Goal: Task Accomplishment & Management: Use online tool/utility

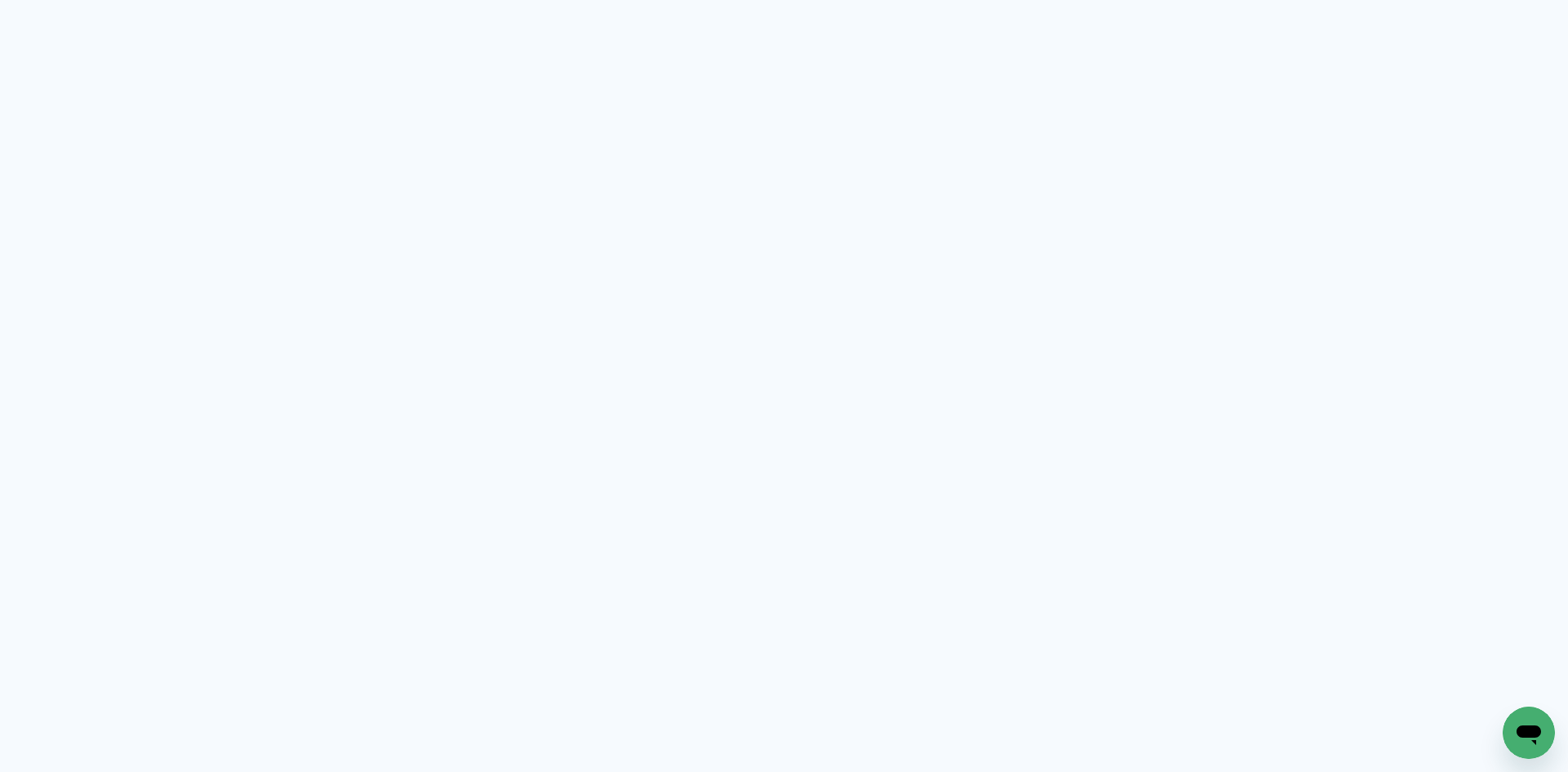
click at [367, 163] on neon-animated-pages "Prosite Website + Landing pages Proof Sistema de seleção e venda de fotos Desig…" at bounding box center [784, 386] width 1568 height 772
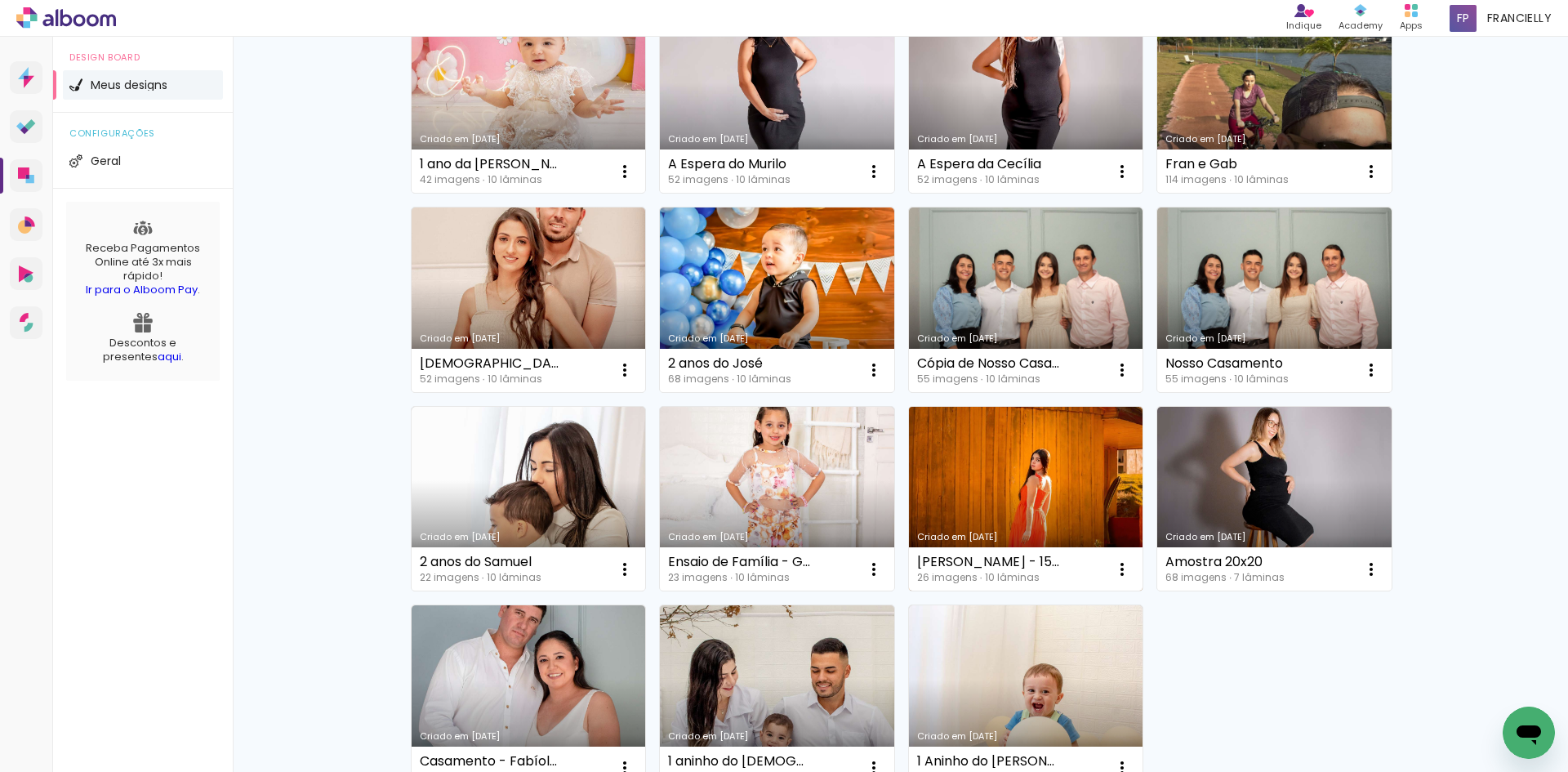
scroll to position [408, 0]
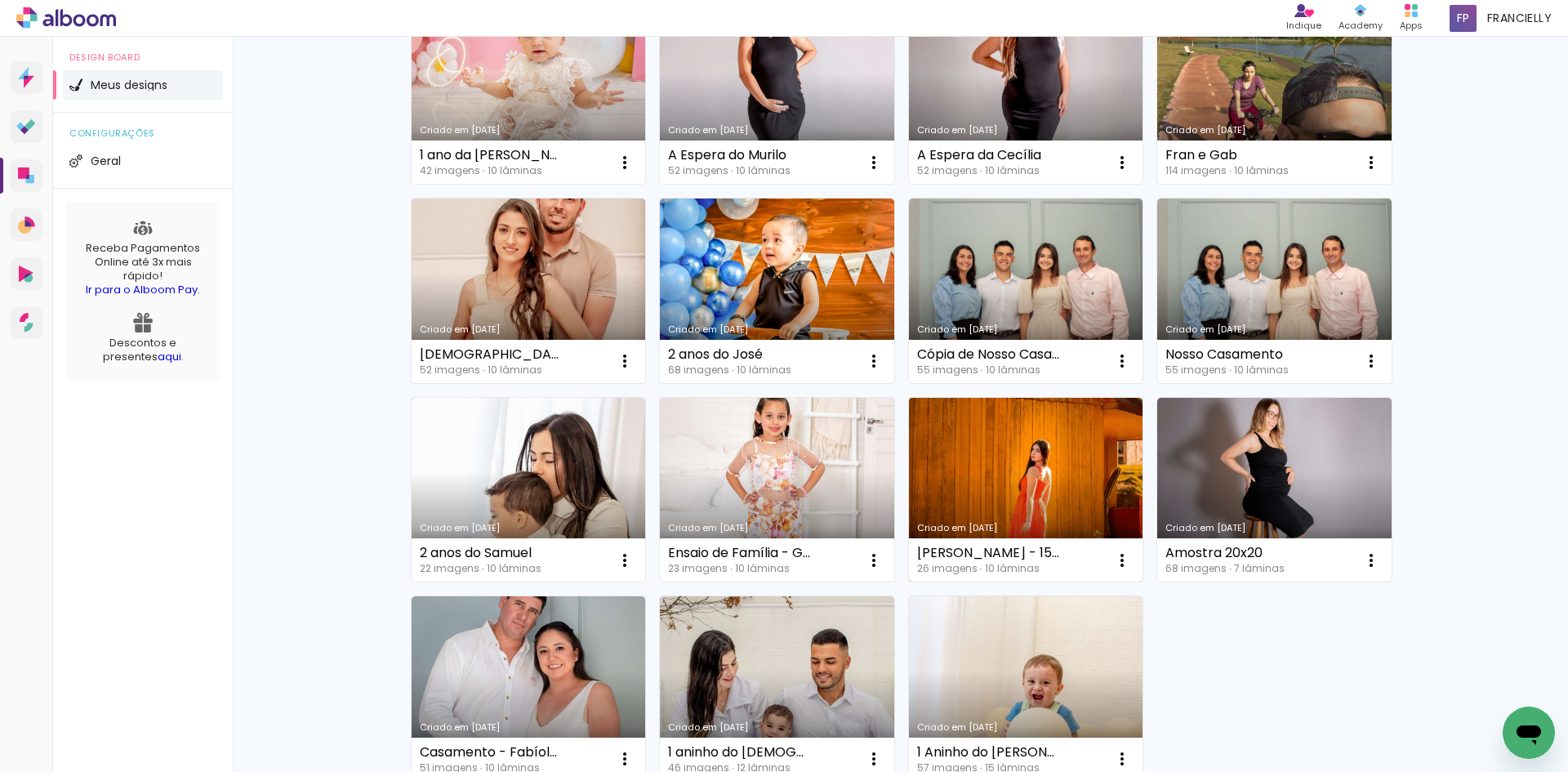
click at [1052, 439] on link "Criado em [DATE]" at bounding box center [1026, 489] width 234 height 184
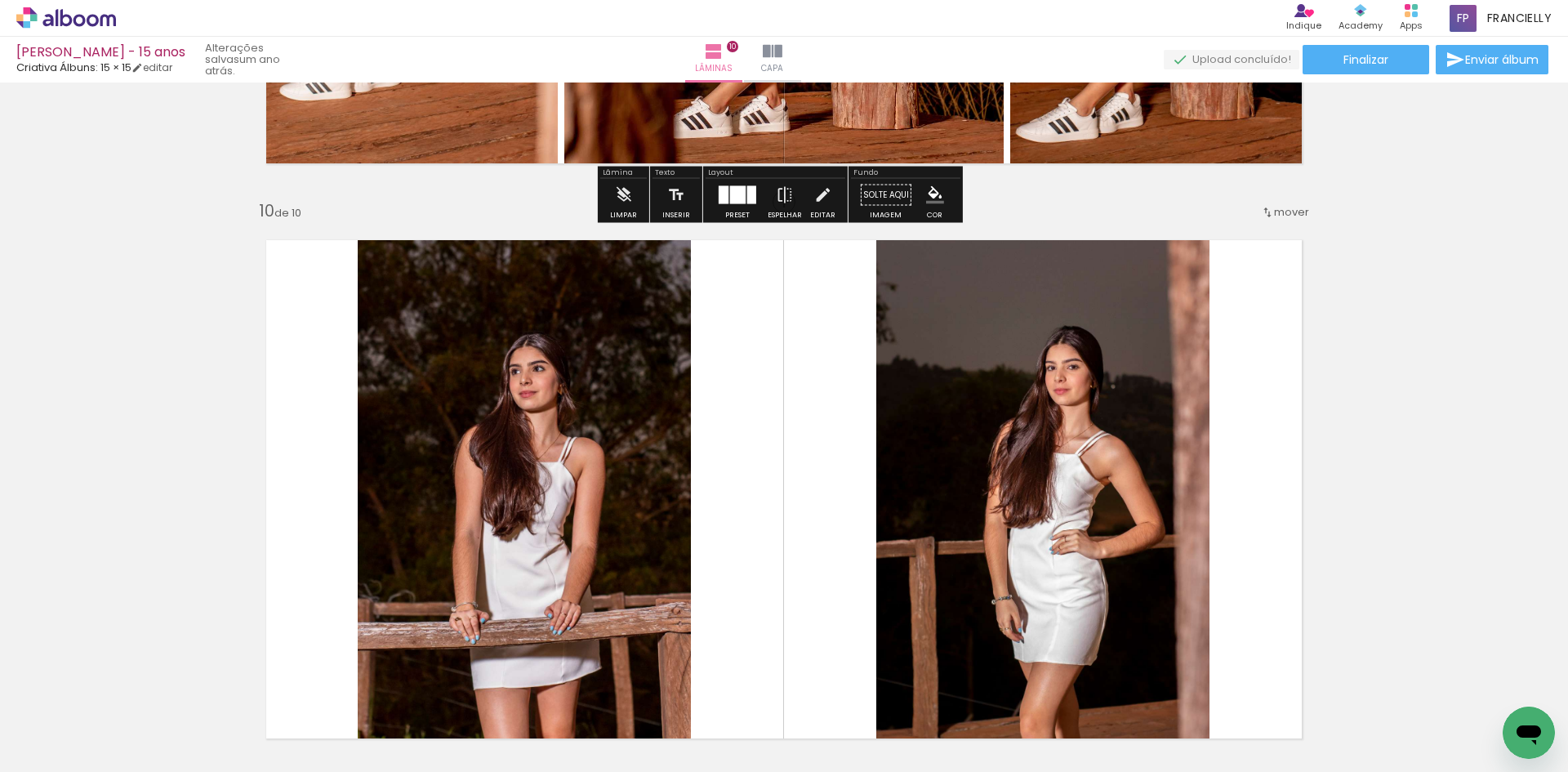
scroll to position [4903, 0]
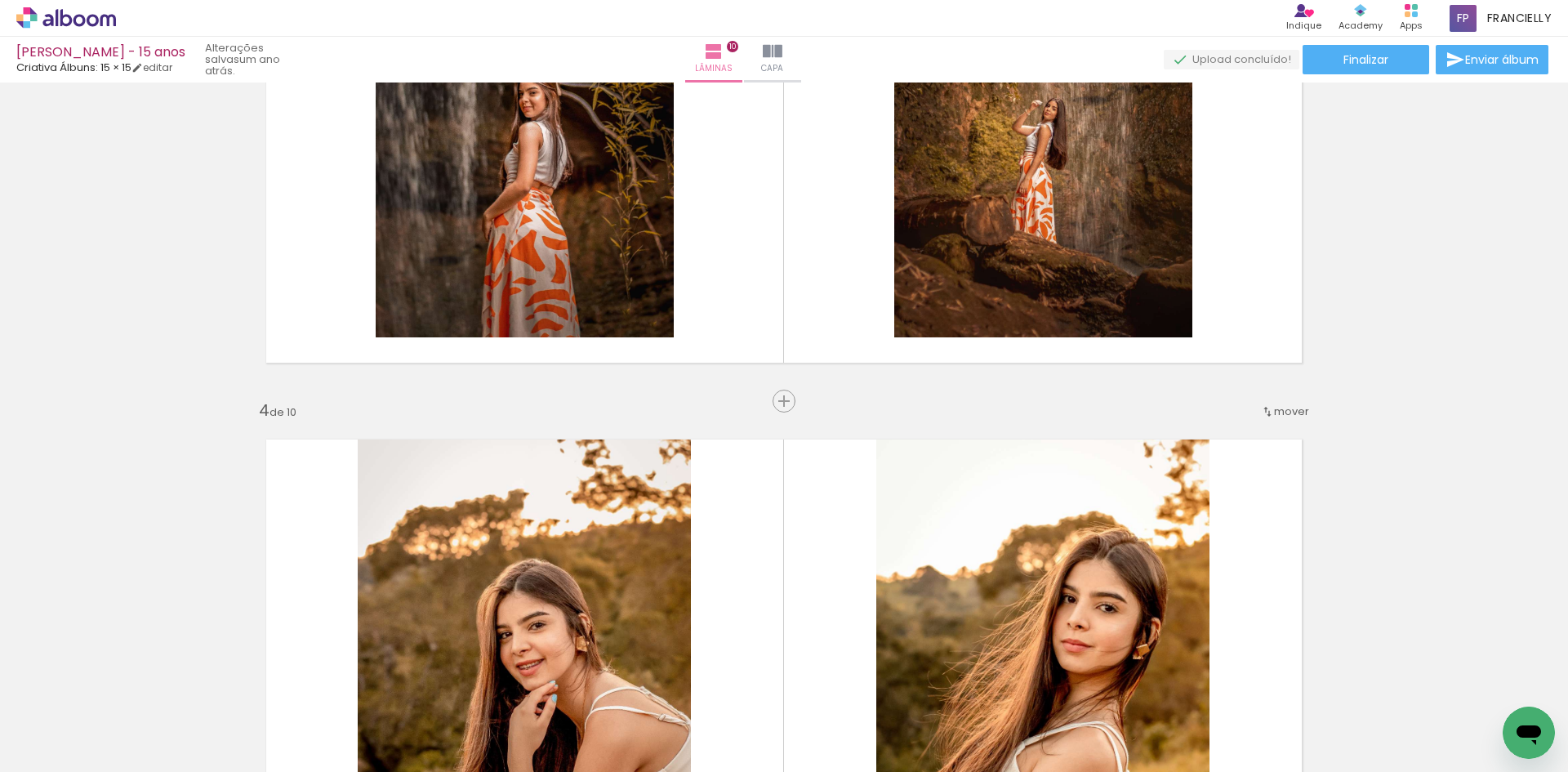
scroll to position [1310, 0]
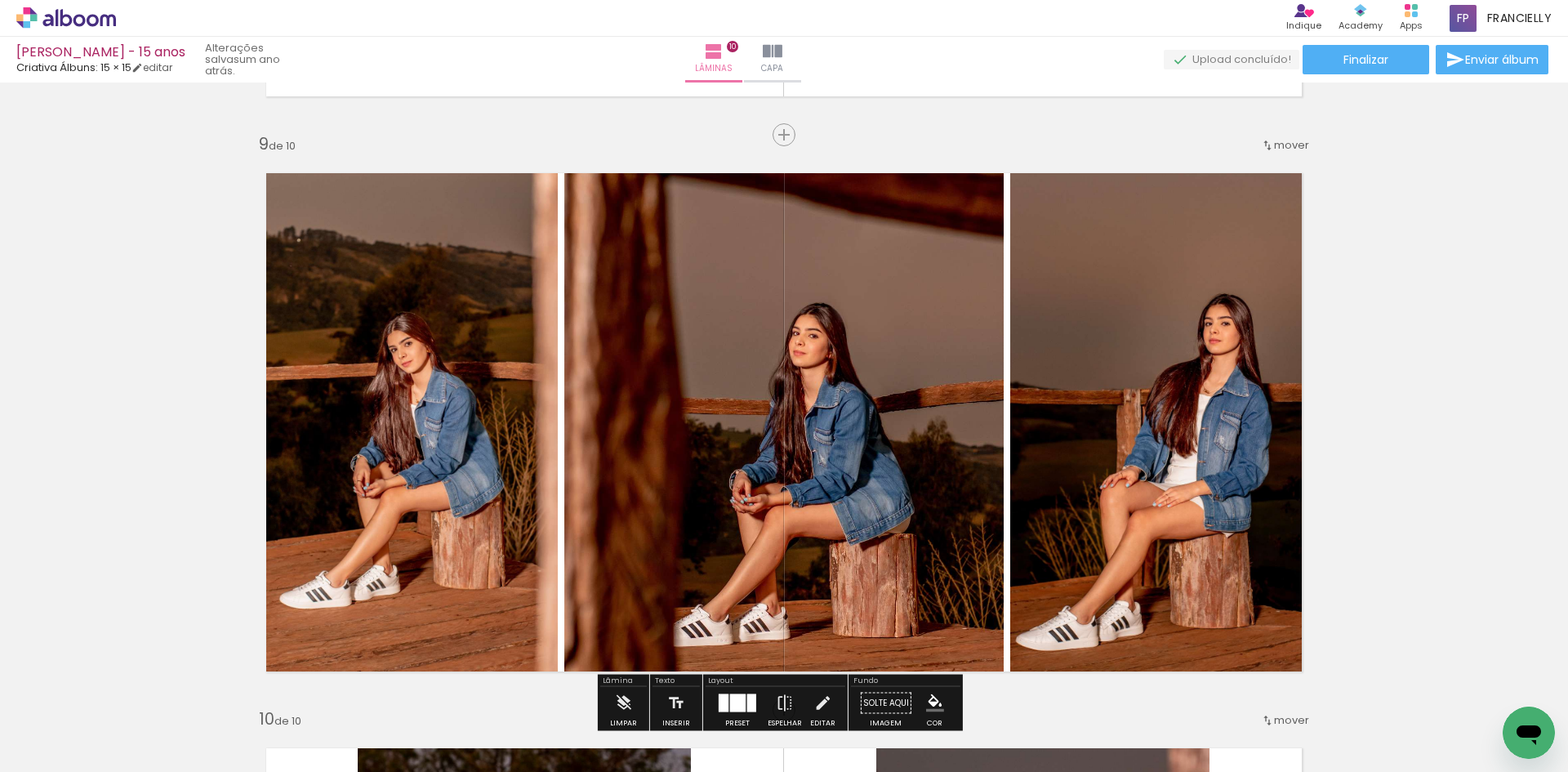
scroll to position [4574, 0]
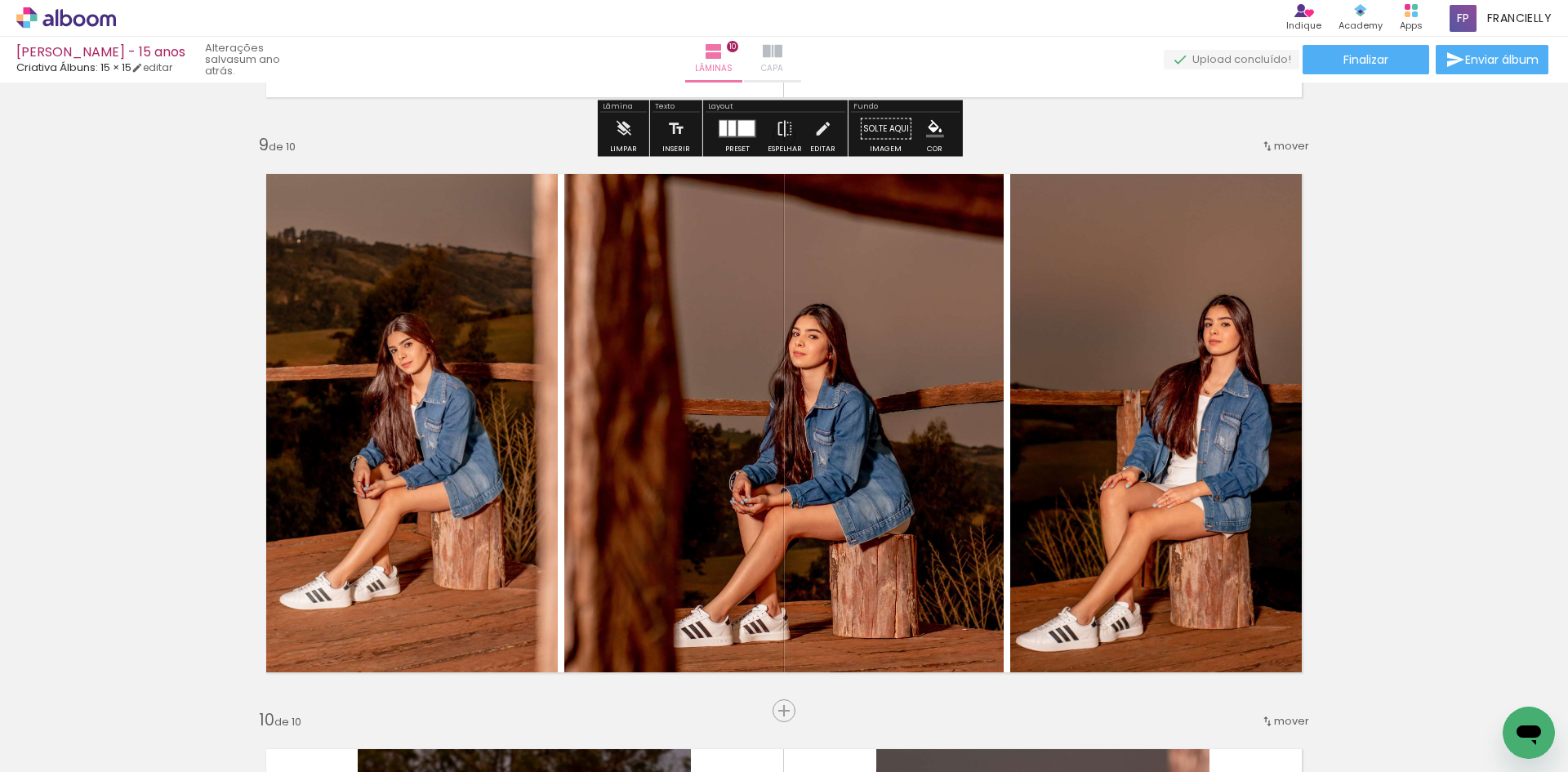
click at [782, 60] on iron-icon at bounding box center [772, 51] width 20 height 20
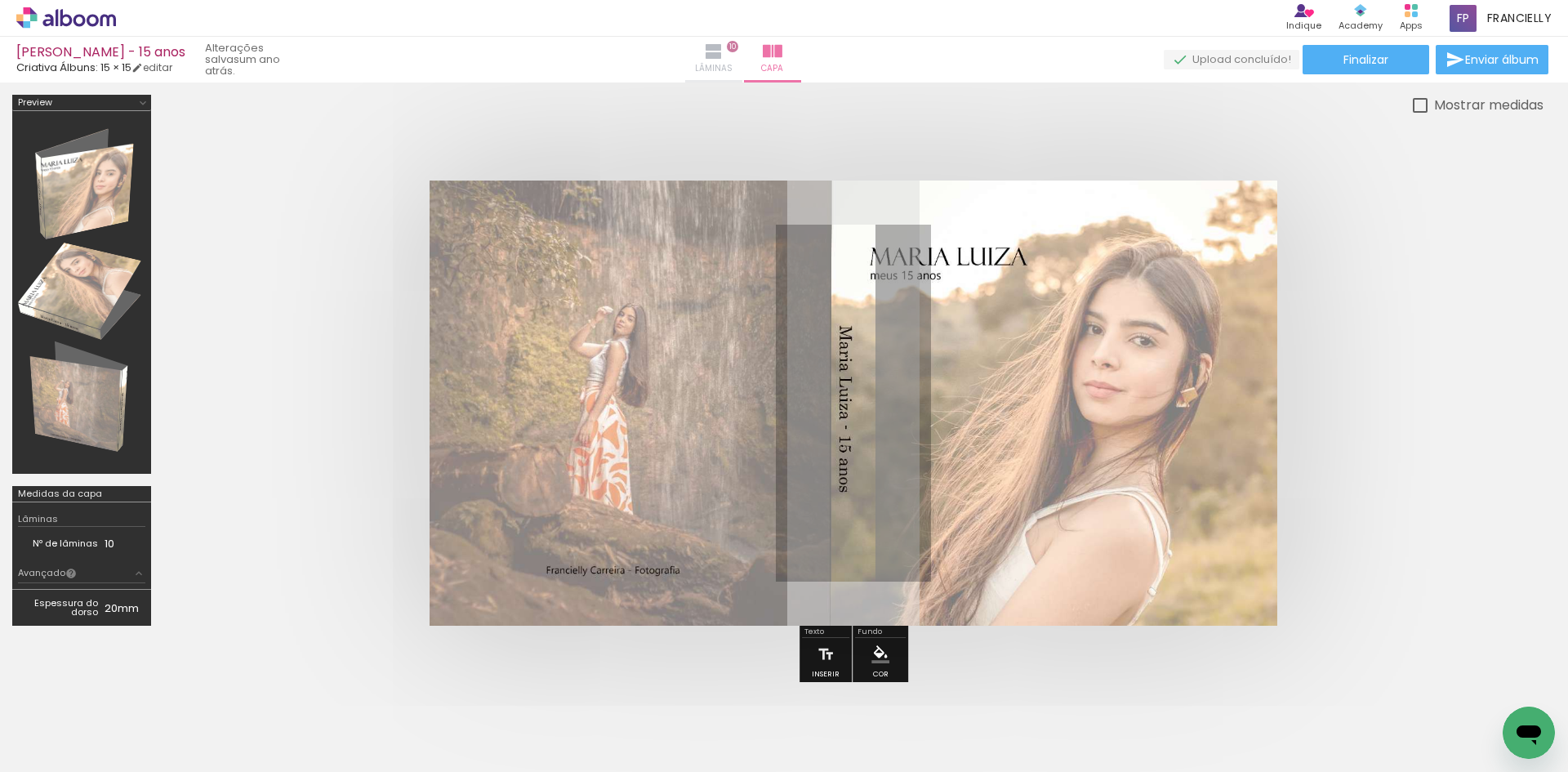
click at [724, 51] on iron-icon at bounding box center [713, 51] width 20 height 20
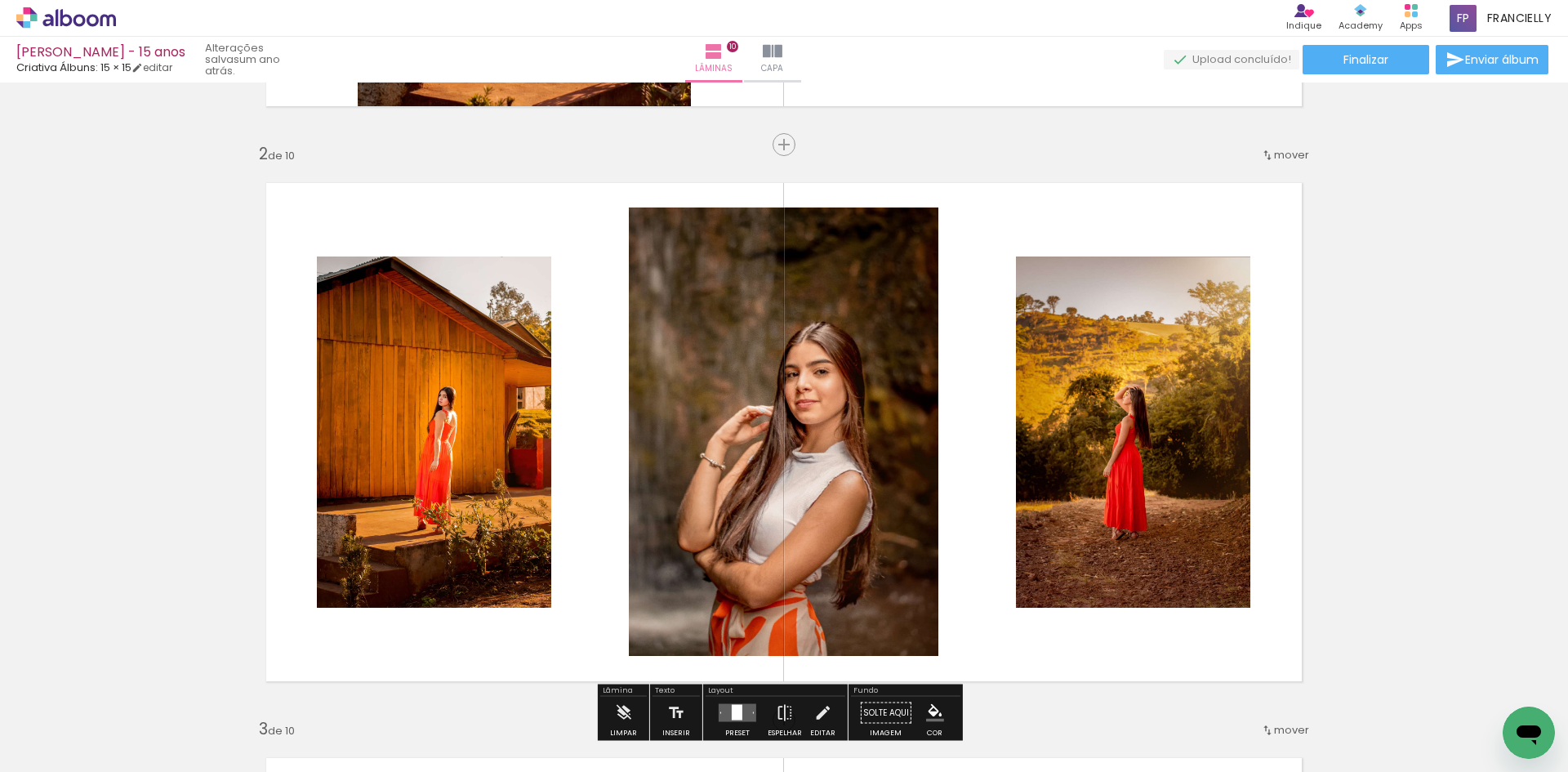
scroll to position [540, 0]
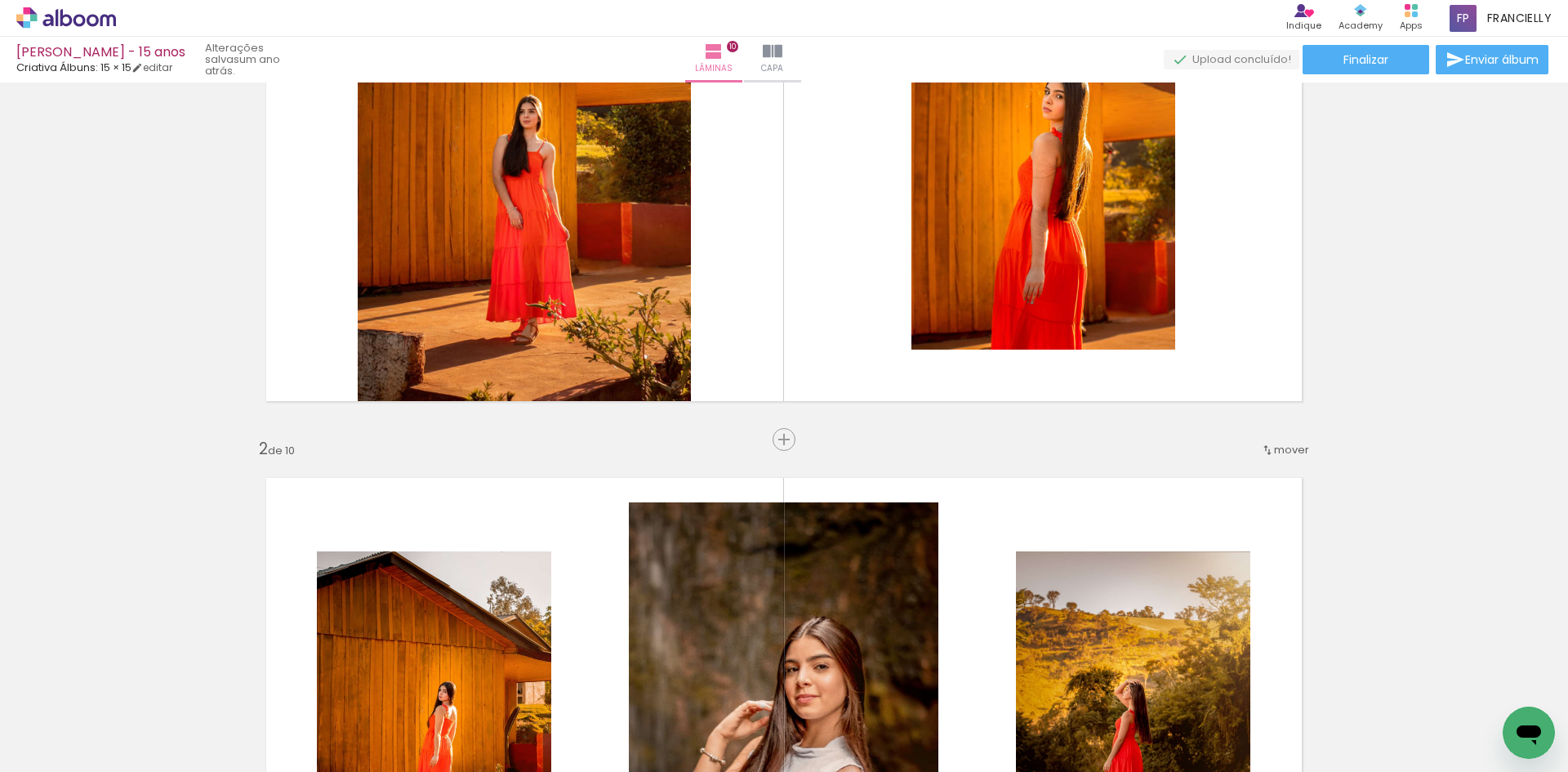
scroll to position [572, 0]
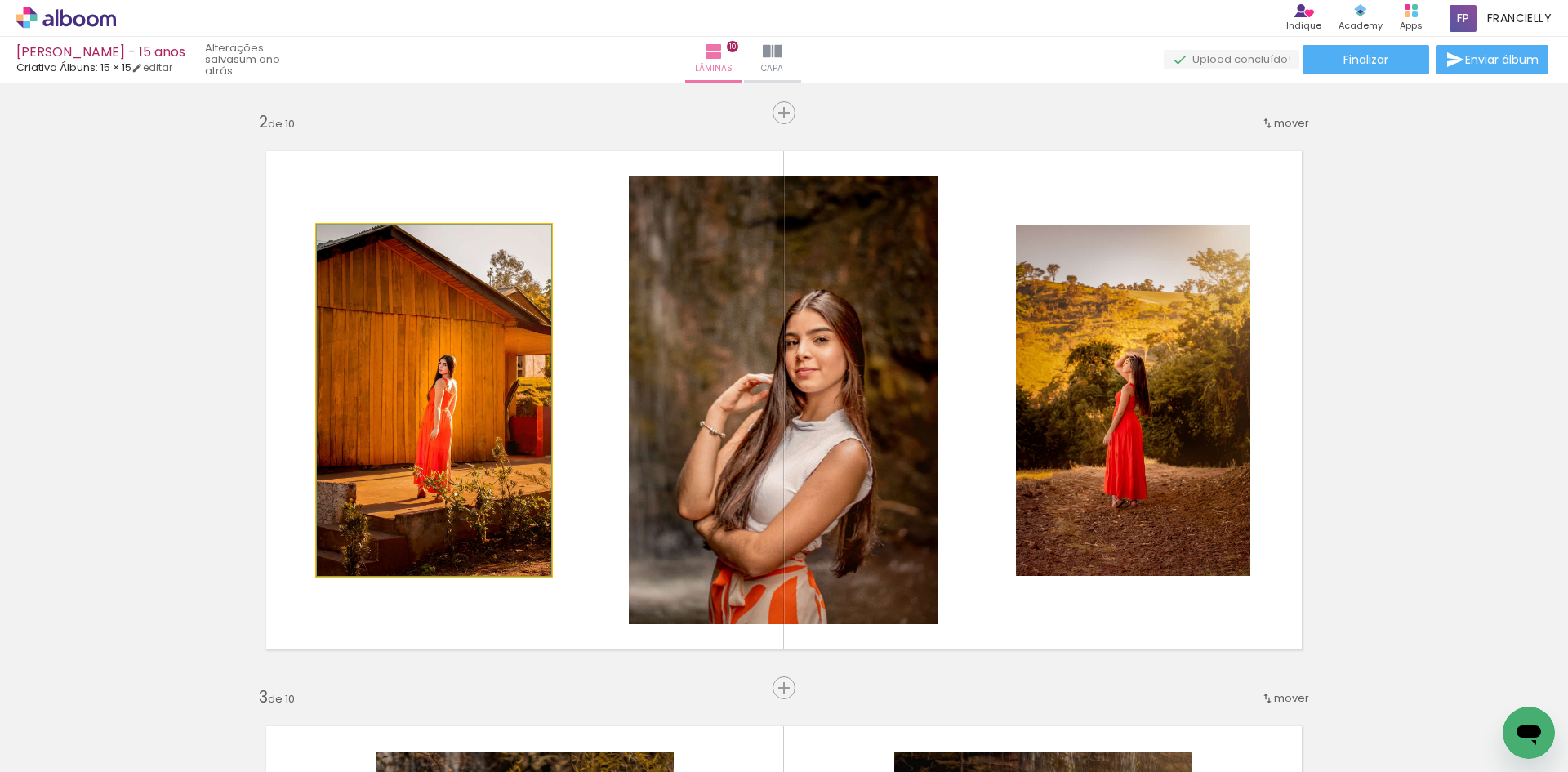
drag, startPoint x: 358, startPoint y: 240, endPoint x: 341, endPoint y: 240, distance: 17.0
type paper-slider "100"
click at [342, 240] on div at bounding box center [355, 242] width 26 height 26
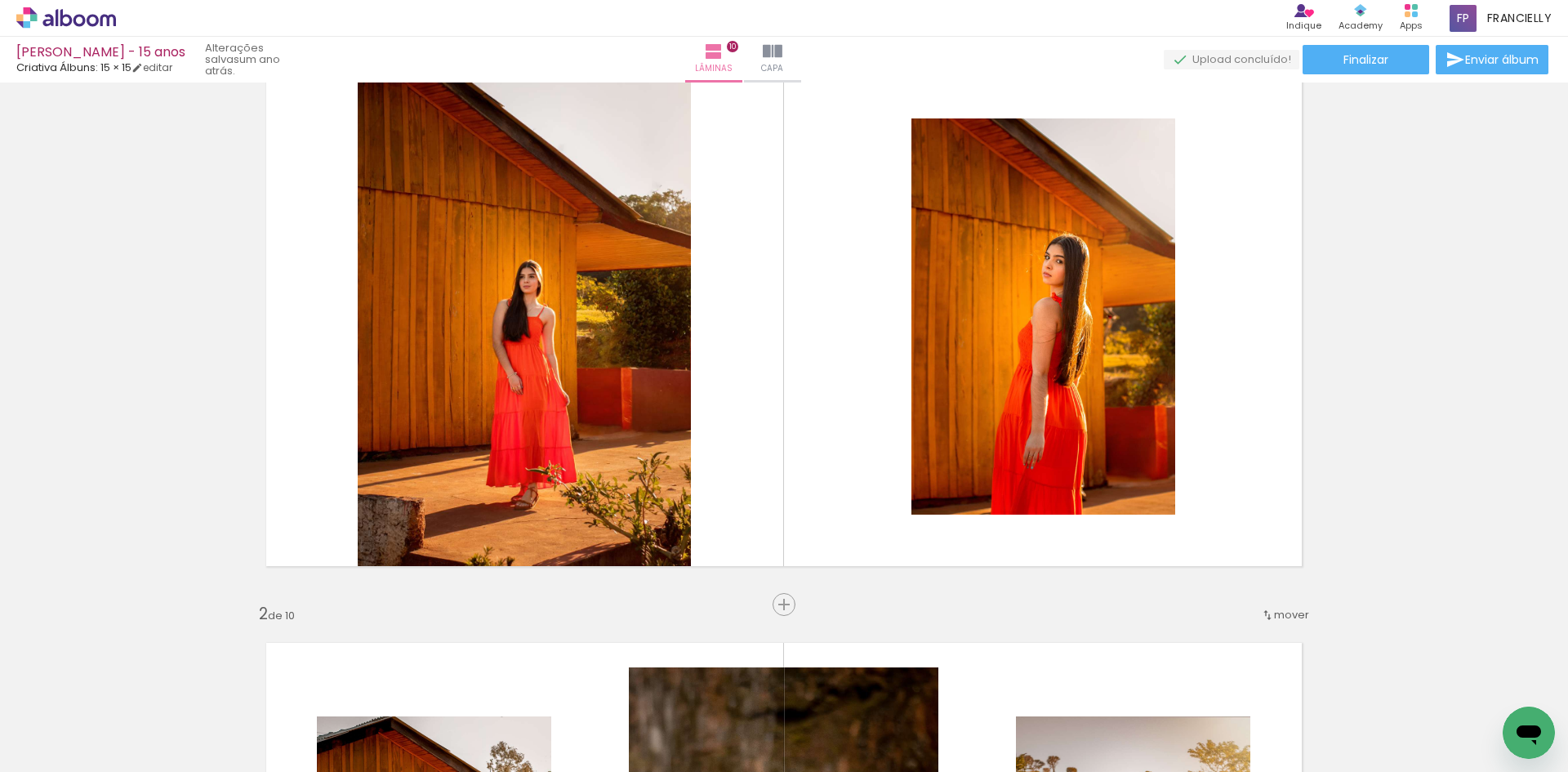
scroll to position [0, 0]
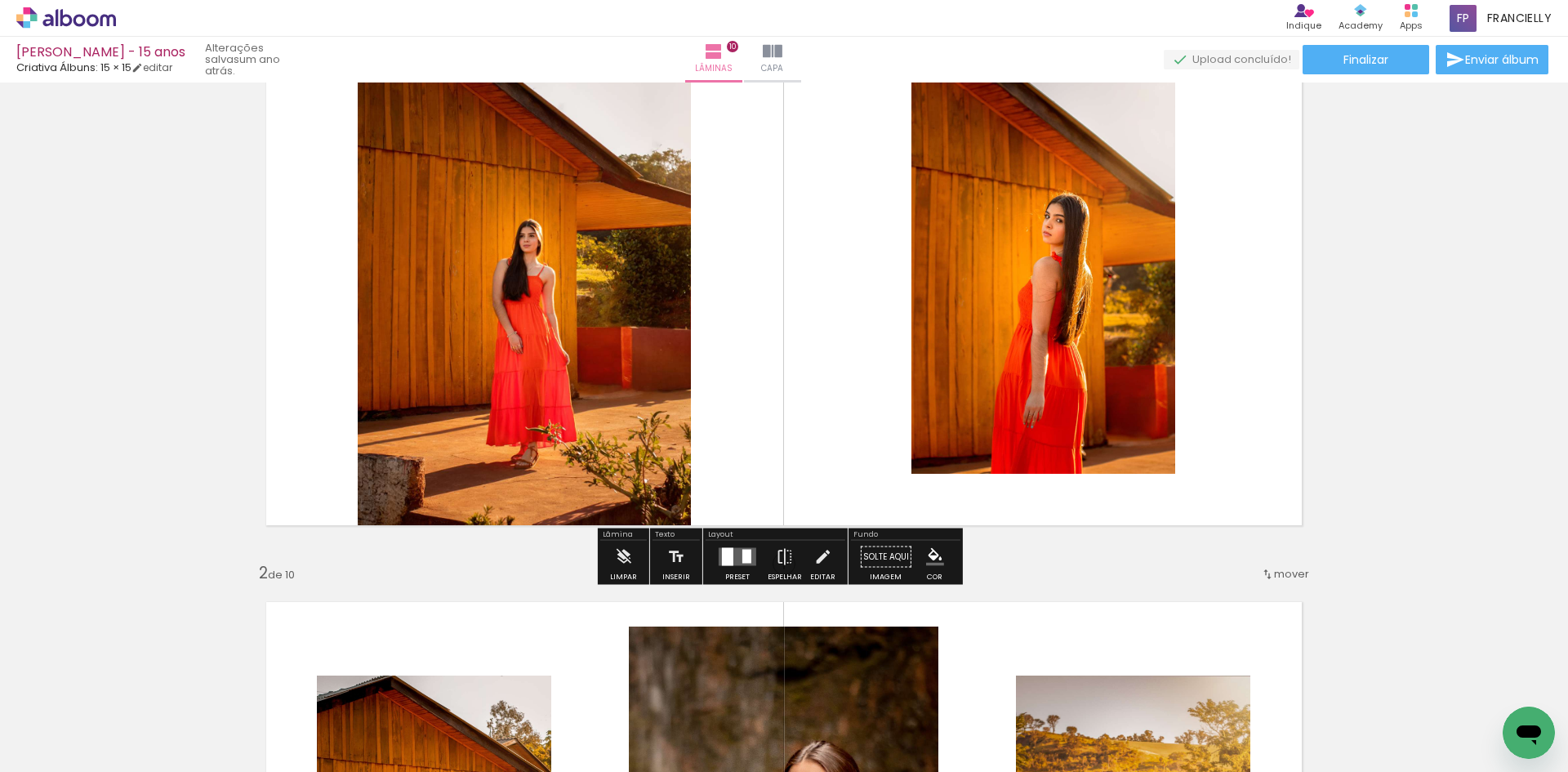
scroll to position [81, 0]
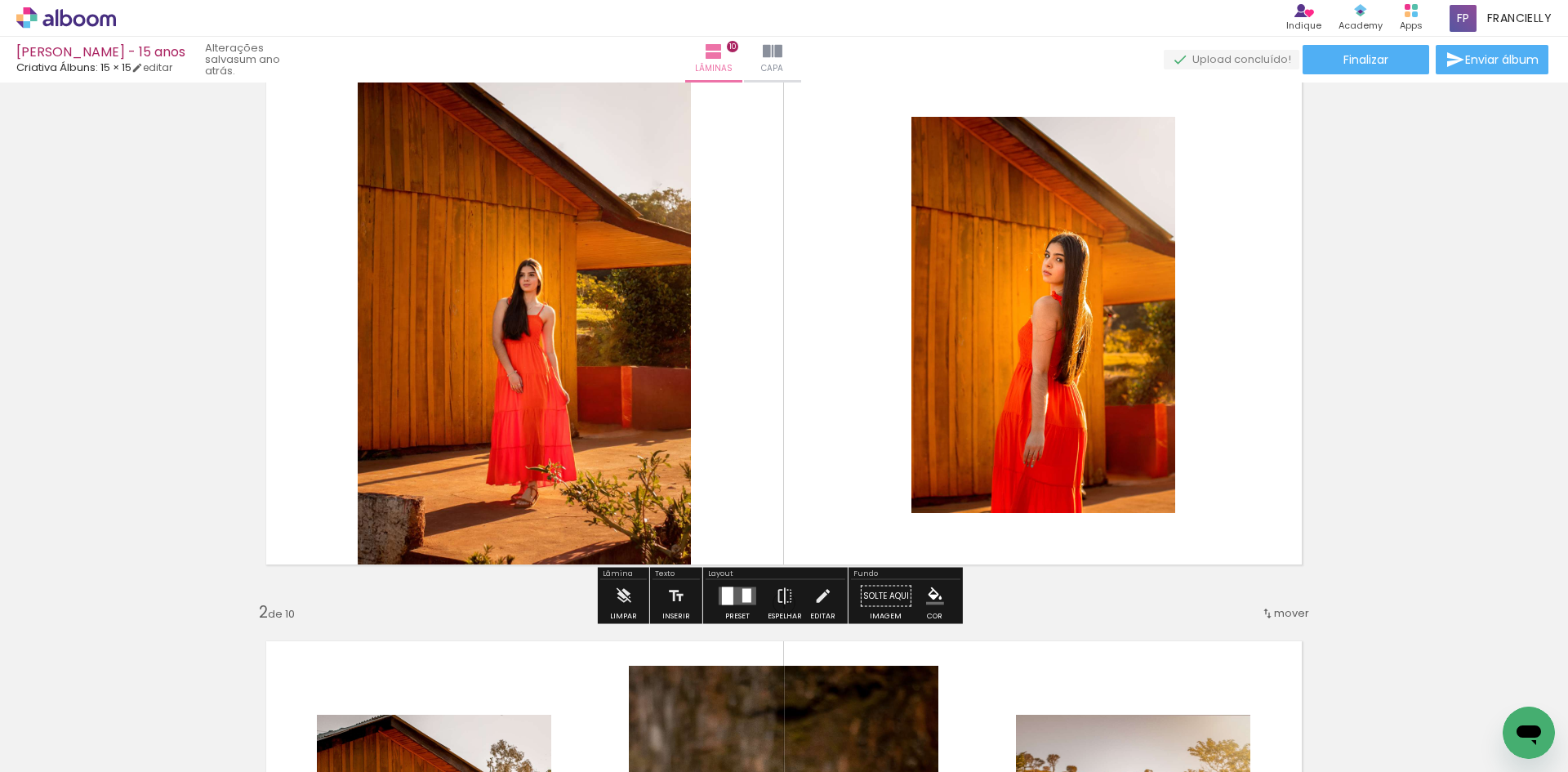
click at [761, 370] on quentale-layouter at bounding box center [784, 315] width 1071 height 534
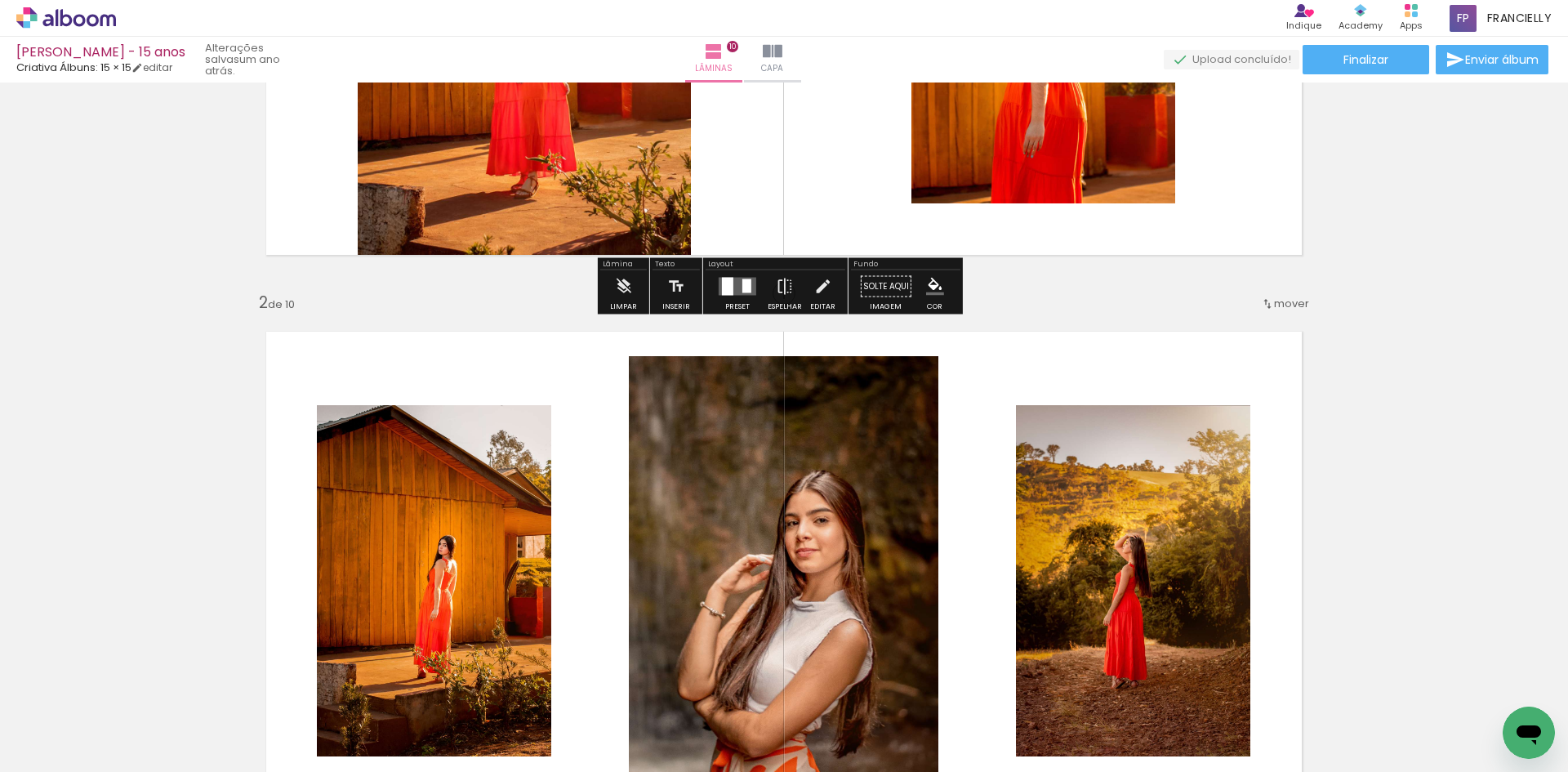
scroll to position [408, 0]
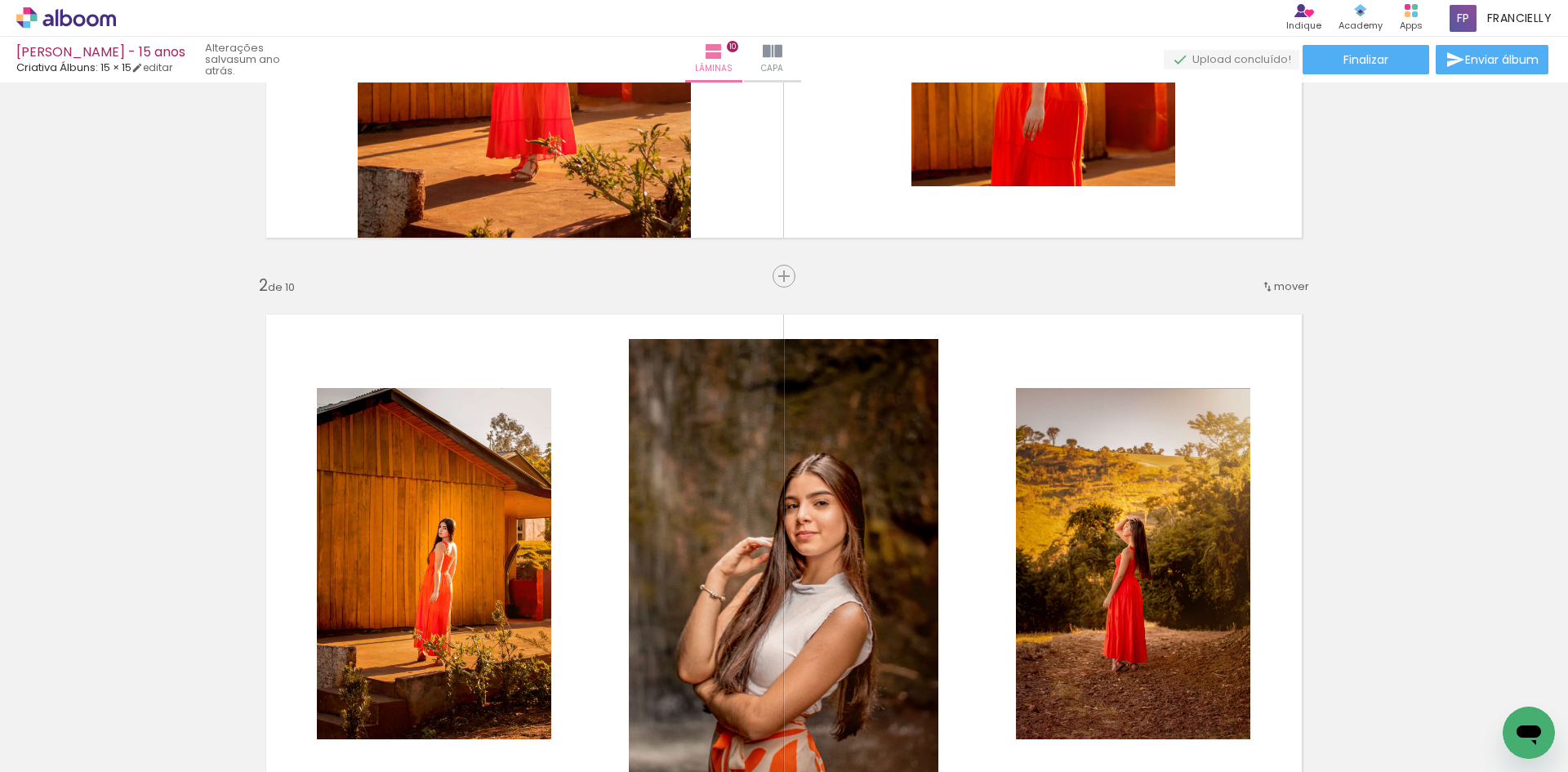
click at [427, 323] on quentale-layouter at bounding box center [784, 563] width 1071 height 534
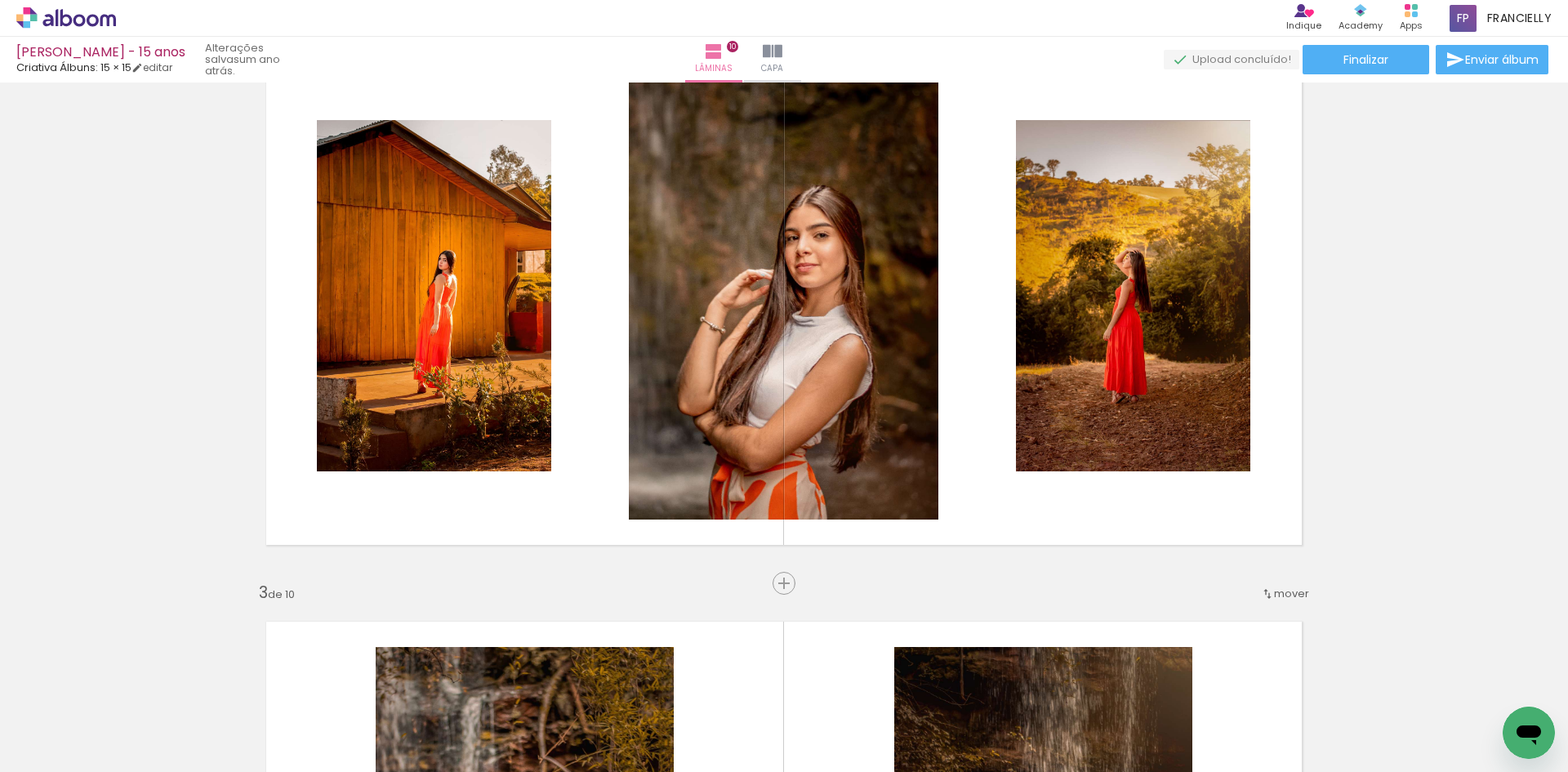
scroll to position [1963, 0]
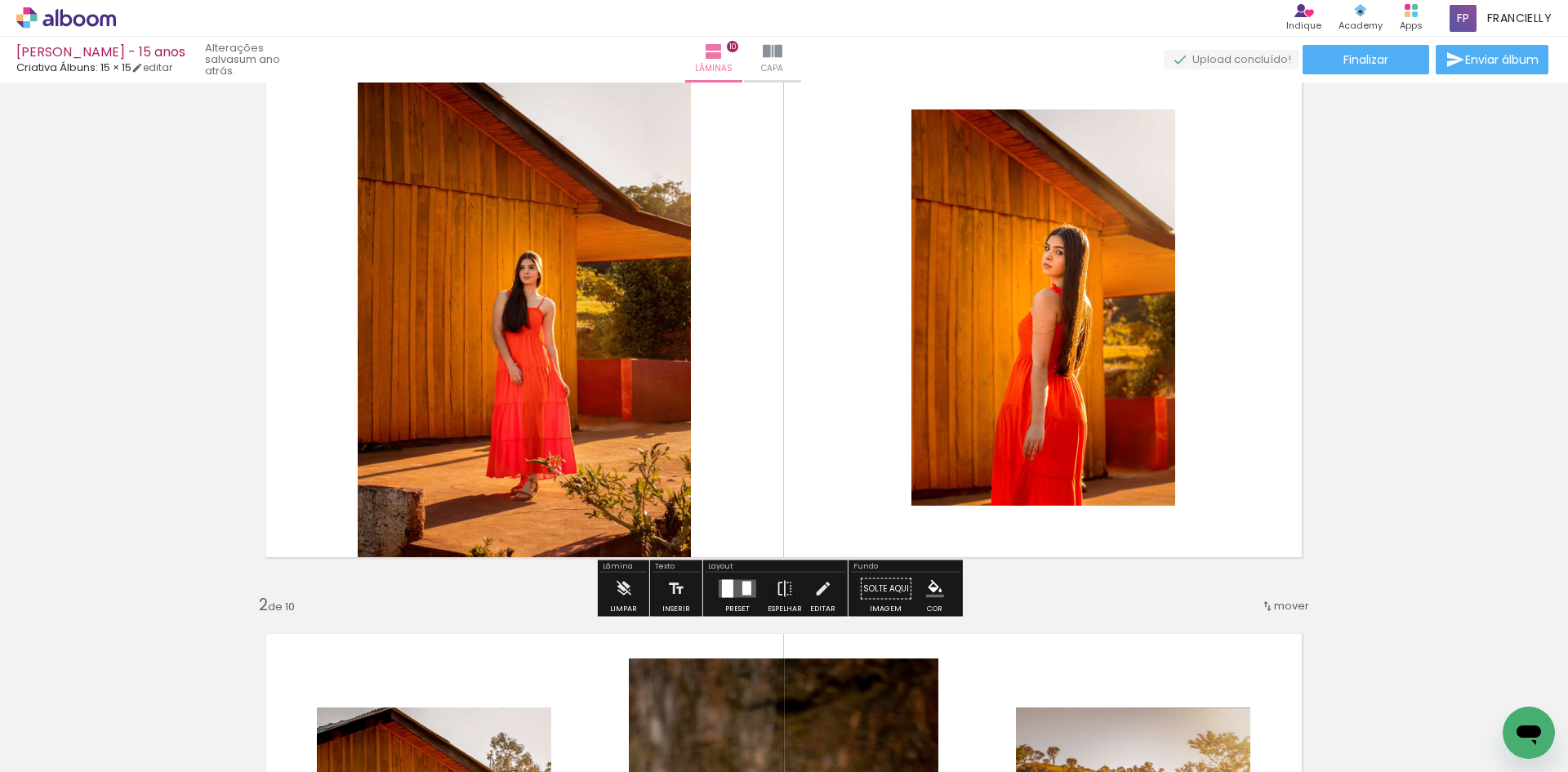
scroll to position [84, 0]
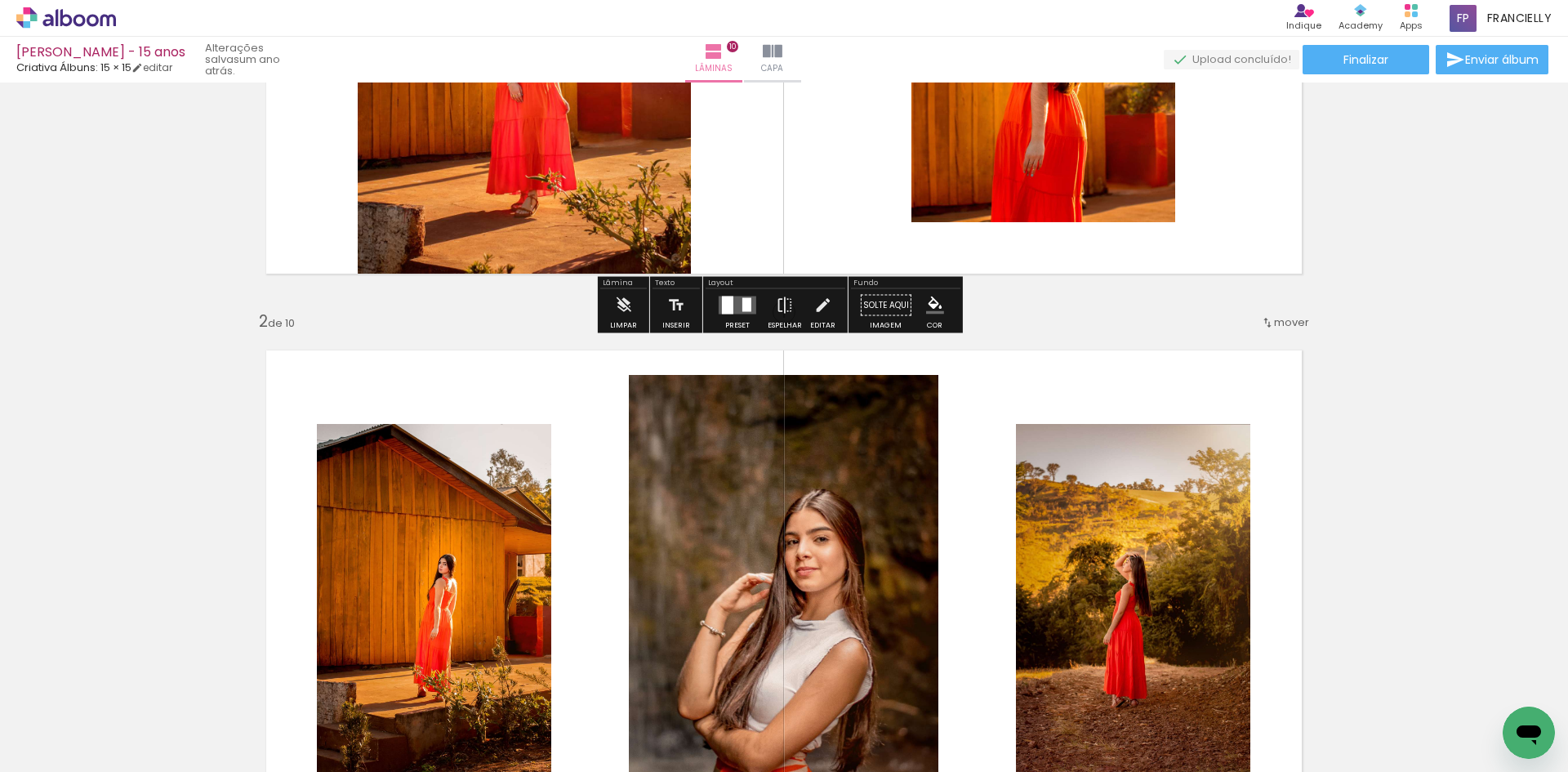
scroll to position [492, 0]
